Goal: Find specific page/section: Find specific page/section

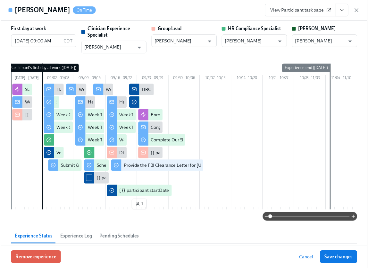
scroll to position [0, 9282]
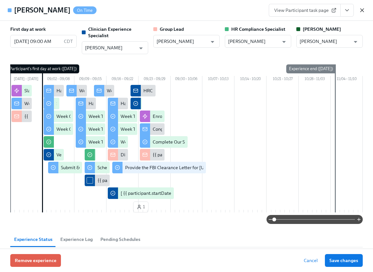
click at [362, 11] on icon "button" at bounding box center [362, 10] width 6 height 6
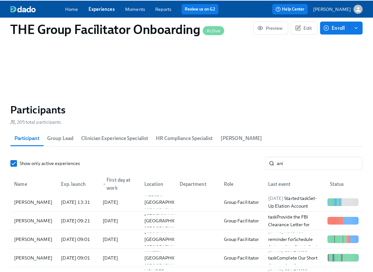
scroll to position [0, 9277]
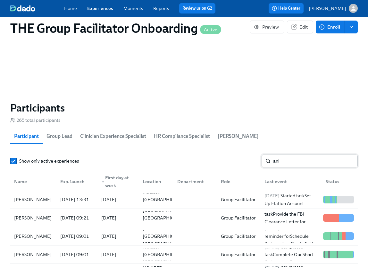
click at [286, 161] on input "ani" at bounding box center [315, 160] width 85 height 13
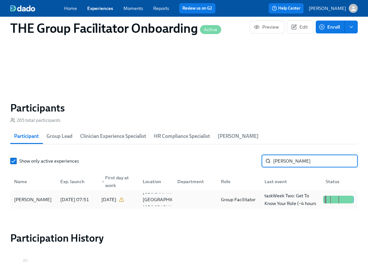
type input "[PERSON_NAME]"
click at [51, 199] on div "[PERSON_NAME]" at bounding box center [33, 199] width 43 height 8
